Goal: Task Accomplishment & Management: Complete application form

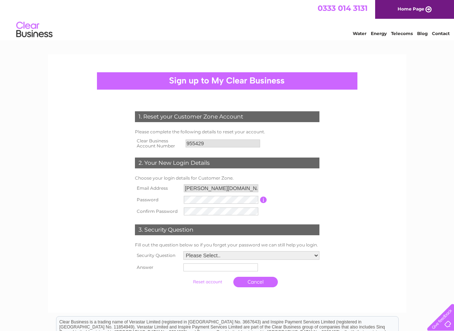
click at [264, 201] on input "button" at bounding box center [263, 200] width 7 height 7
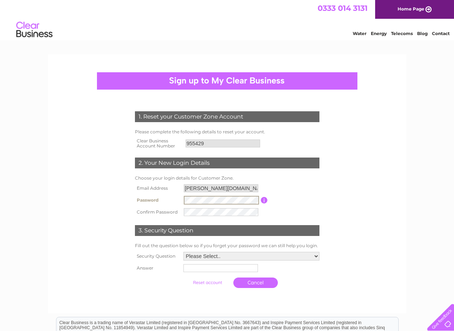
click at [170, 202] on tr "Password Password must be at least 6 characters long" at bounding box center [227, 200] width 188 height 12
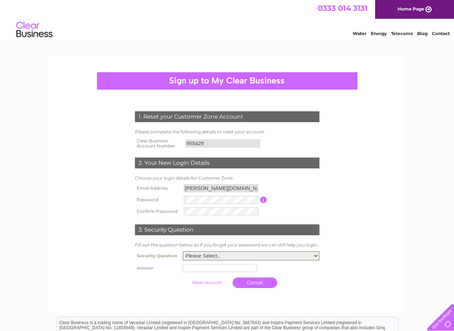
click at [215, 256] on select "Please Select.. In what town or city was your first job? In what town or city d…" at bounding box center [251, 255] width 137 height 9
select select "2"
click at [183, 252] on select "Please Select.. In what town or city was your first job? In what town or city d…" at bounding box center [251, 255] width 137 height 9
click at [210, 268] on input "text" at bounding box center [220, 268] width 74 height 8
type input "Newcastle"
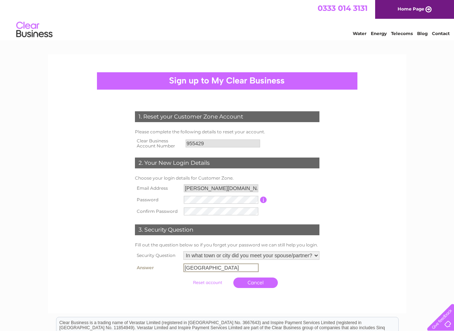
click at [211, 283] on input "submit" at bounding box center [207, 283] width 44 height 10
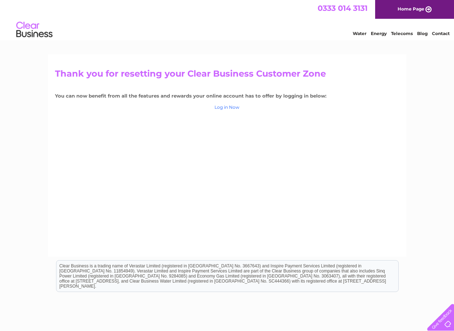
click at [229, 107] on link "Log in Now" at bounding box center [226, 107] width 25 height 5
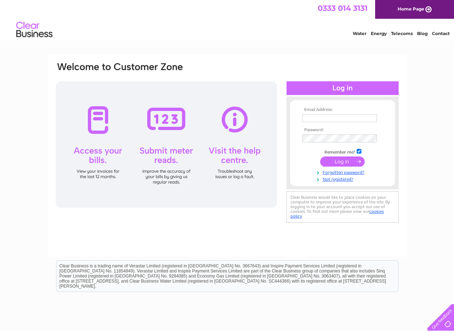
type input "[PERSON_NAME][DOMAIN_NAME][EMAIL_ADDRESS][PERSON_NAME][DOMAIN_NAME]"
click at [338, 160] on input "submit" at bounding box center [342, 162] width 44 height 10
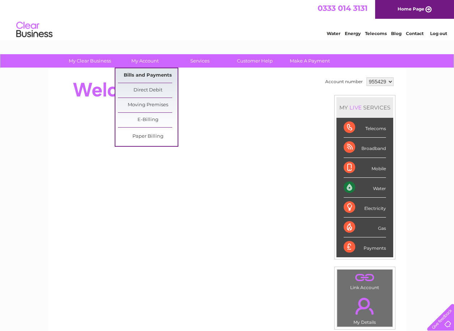
click at [144, 74] on link "Bills and Payments" at bounding box center [148, 75] width 60 height 14
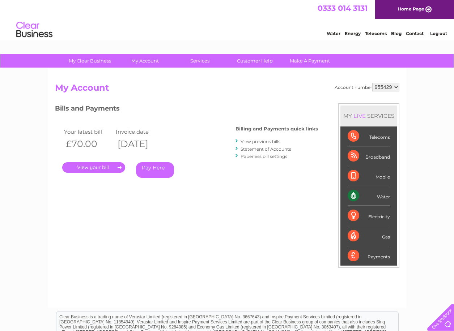
click at [107, 166] on link "." at bounding box center [93, 167] width 63 height 10
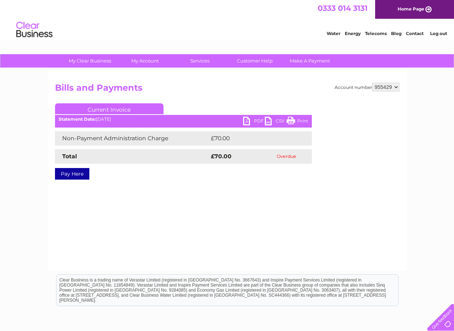
click at [250, 120] on link "PDF" at bounding box center [254, 122] width 22 height 10
